Goal: Information Seeking & Learning: Understand process/instructions

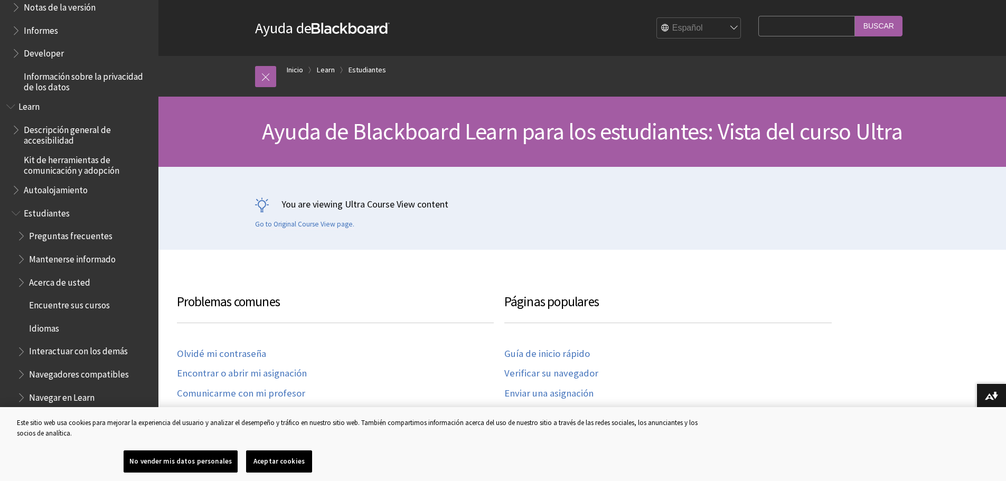
scroll to position [791, 0]
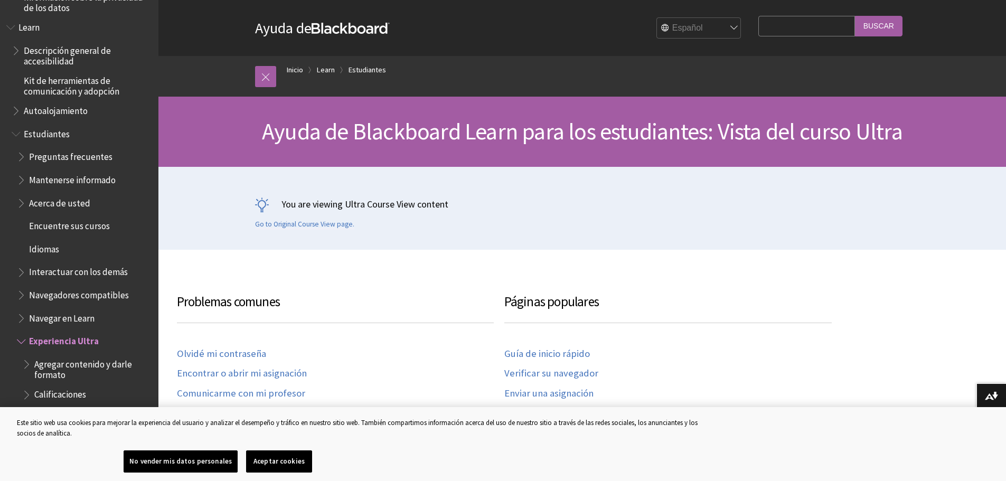
click at [74, 160] on span "Preguntas frecuentes" at bounding box center [70, 155] width 83 height 14
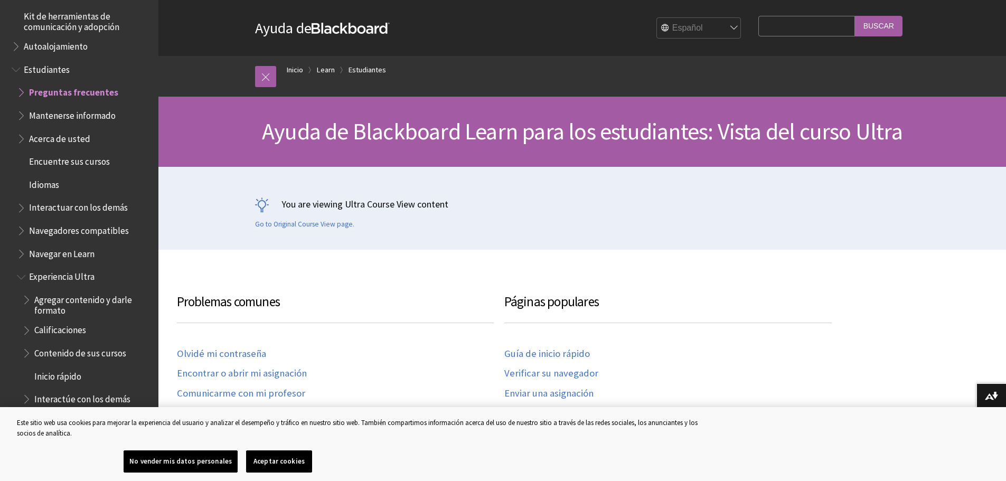
scroll to position [879, 0]
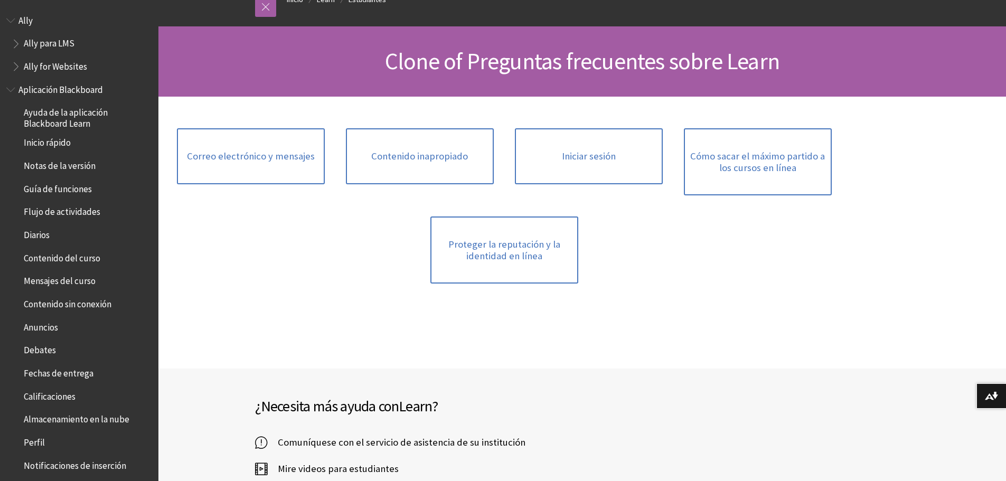
click at [72, 281] on span "Mensajes del curso" at bounding box center [60, 279] width 72 height 14
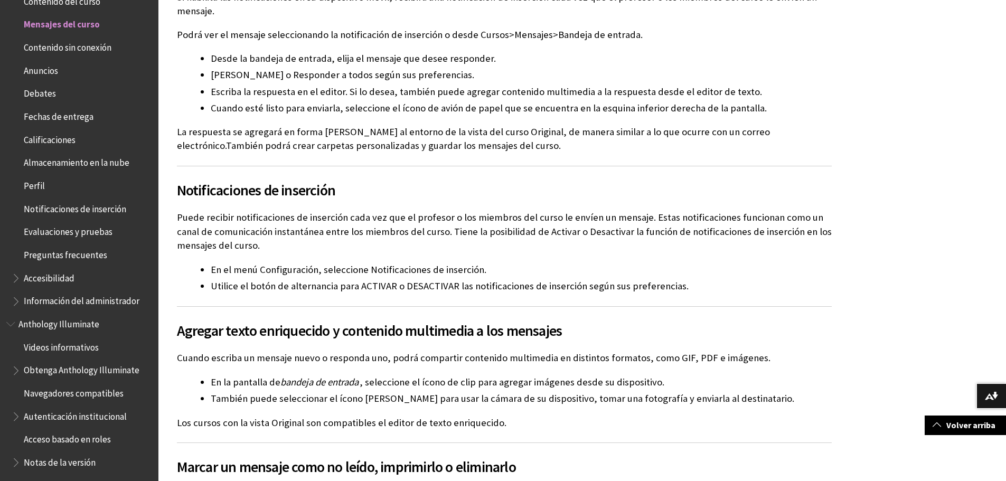
scroll to position [986, 0]
